Goal: Check status: Check status

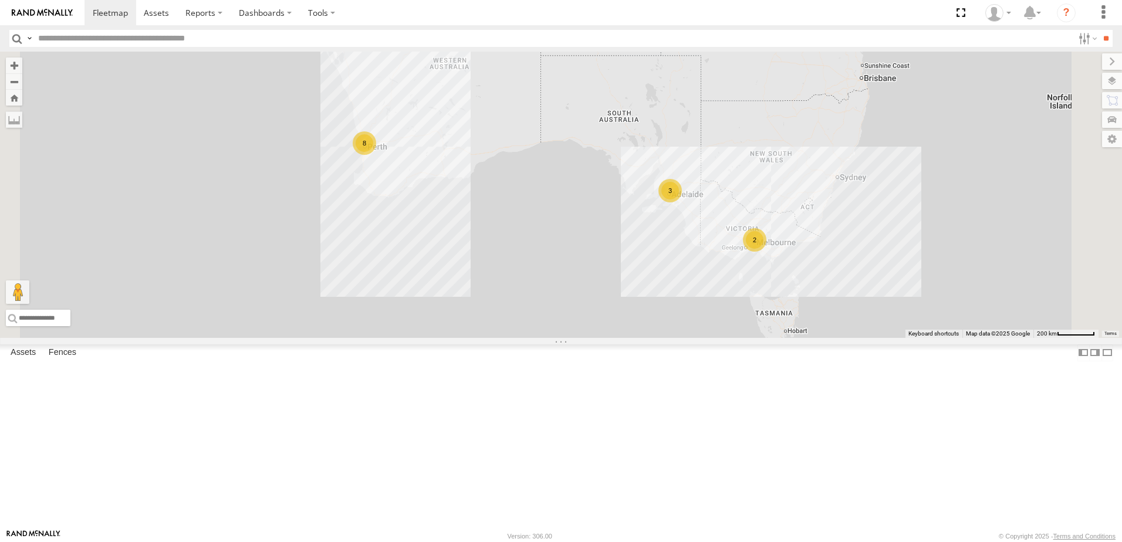
click at [0, 0] on div "[PERSON_NAME] (new)Tech 1IJX358" at bounding box center [0, 0] width 0 height 0
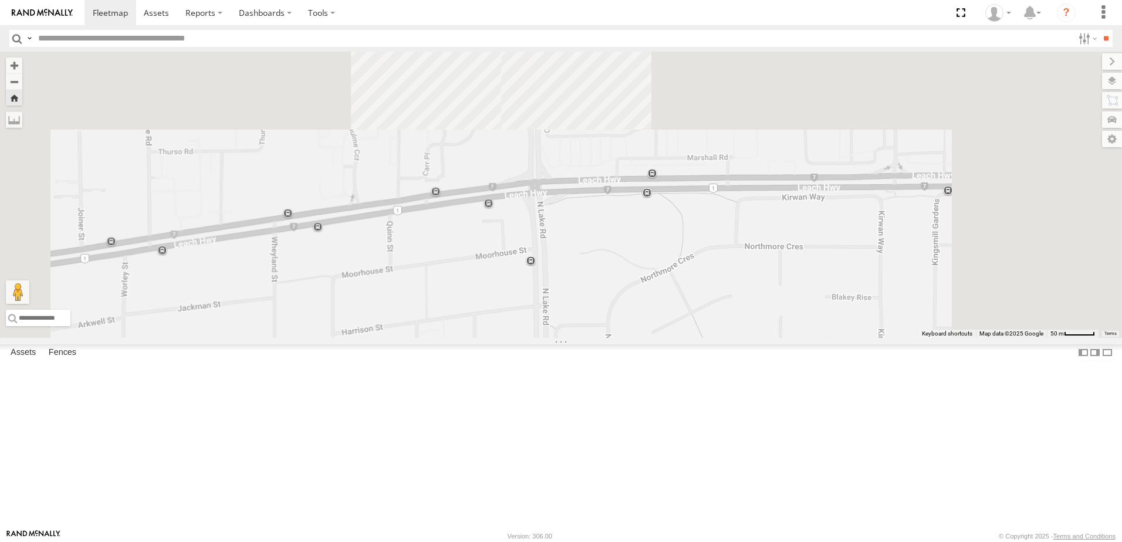
drag, startPoint x: 643, startPoint y: 241, endPoint x: 623, endPoint y: 326, distance: 86.8
click at [591, 338] on div "[PERSON_NAME] (new)Tech 1IJX358" at bounding box center [561, 195] width 1122 height 286
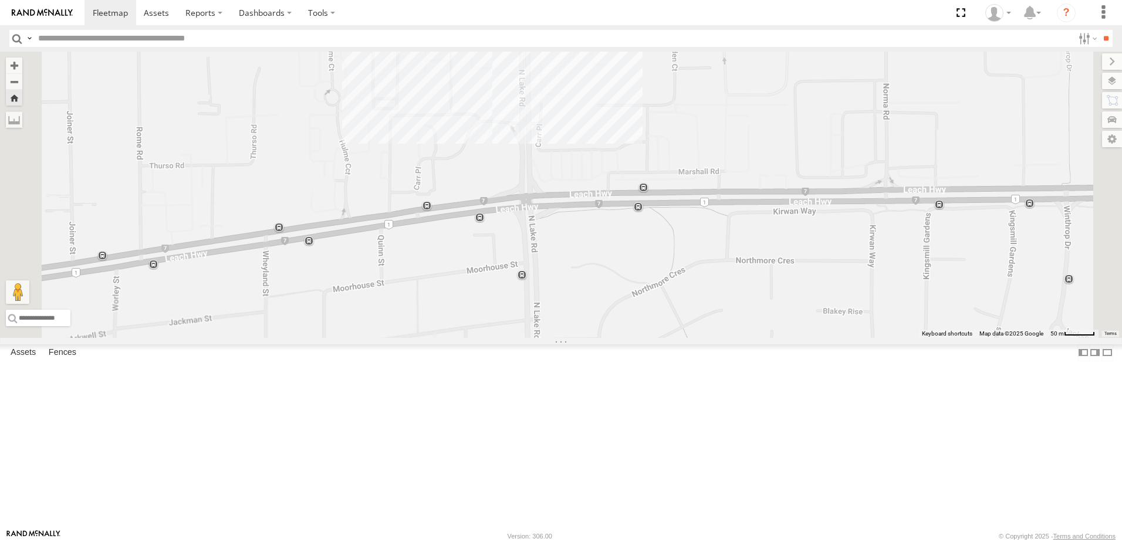
click at [637, 187] on div "[PERSON_NAME] (new)Tech 1IJX358" at bounding box center [561, 195] width 1122 height 286
click at [519, 208] on div "[PERSON_NAME] (new)Tech 1IJX358 Myaree Revo 0" at bounding box center [561, 195] width 1122 height 286
